Goal: Check status: Check status

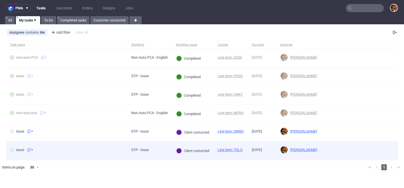
click at [384, 145] on div at bounding box center [360, 151] width 77 height 18
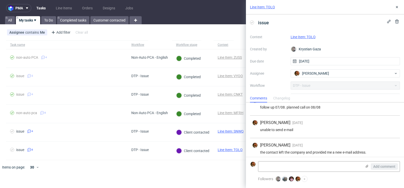
scroll to position [124, 0]
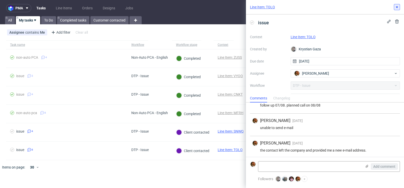
click at [396, 8] on icon at bounding box center [397, 7] width 4 height 4
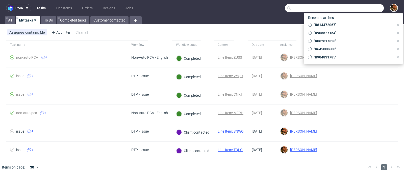
click at [364, 8] on input "text" at bounding box center [334, 8] width 99 height 8
paste input "R814472067"
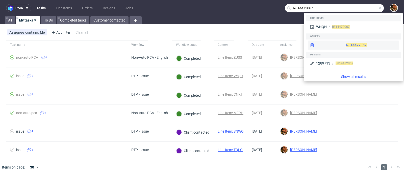
type input "R814472067"
click at [349, 43] on div "R814472067" at bounding box center [353, 44] width 91 height 9
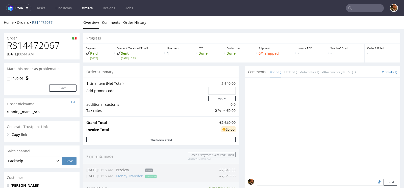
click at [38, 23] on link "R814472067" at bounding box center [42, 22] width 20 height 5
click at [37, 22] on link "R814472067" at bounding box center [42, 22] width 20 height 5
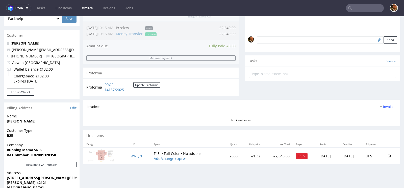
scroll to position [229, 0]
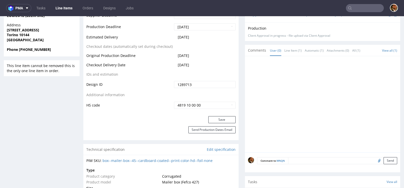
scroll to position [357, 0]
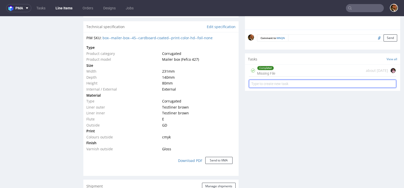
click at [265, 83] on input "text" at bounding box center [322, 84] width 147 height 8
click at [271, 83] on input "text" at bounding box center [322, 84] width 147 height 8
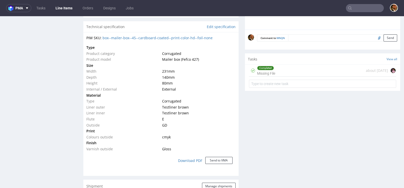
click at [265, 73] on div "Completed Missing File" at bounding box center [266, 71] width 18 height 12
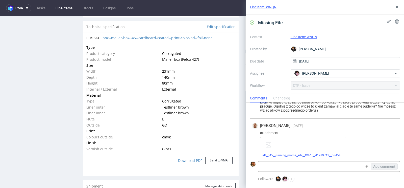
scroll to position [42, 0]
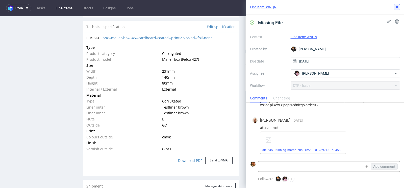
click at [399, 8] on icon at bounding box center [397, 7] width 4 height 4
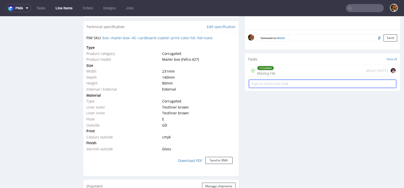
click at [263, 83] on input "text" at bounding box center [322, 84] width 147 height 8
